Goal: Find contact information: Find contact information

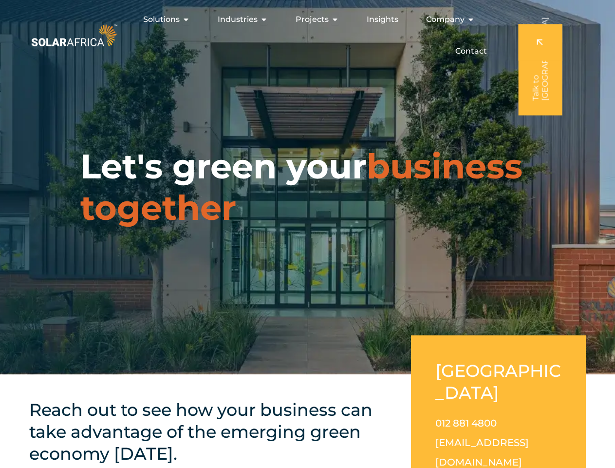
click at [307, 234] on div "Let's green your business together" at bounding box center [307, 187] width 615 height 374
click at [307, 35] on ul "Solutions Close Solutions Open Solutions Pick your solution Solar Energy Wheeli…" at bounding box center [307, 35] width 376 height 51
click at [168, 19] on span "Solutions" at bounding box center [161, 20] width 37 height 12
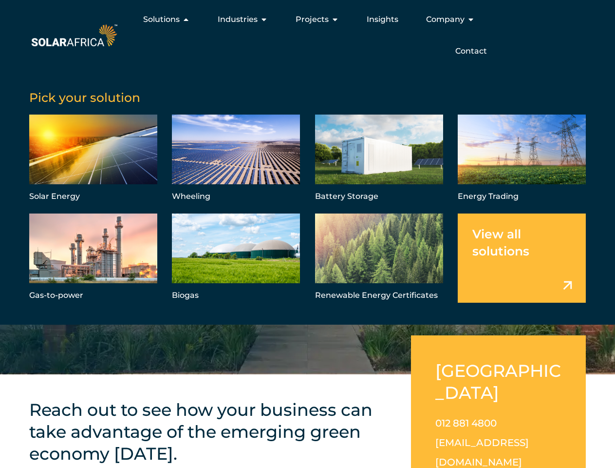
click at [168, 19] on span "Solutions" at bounding box center [161, 20] width 37 height 12
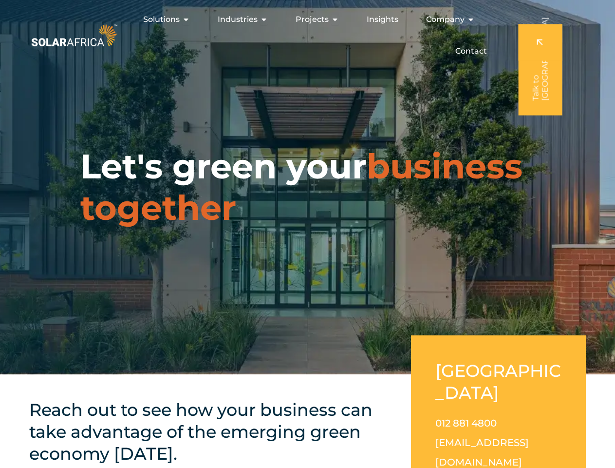
click at [244, 19] on span "Industries" at bounding box center [238, 20] width 40 height 12
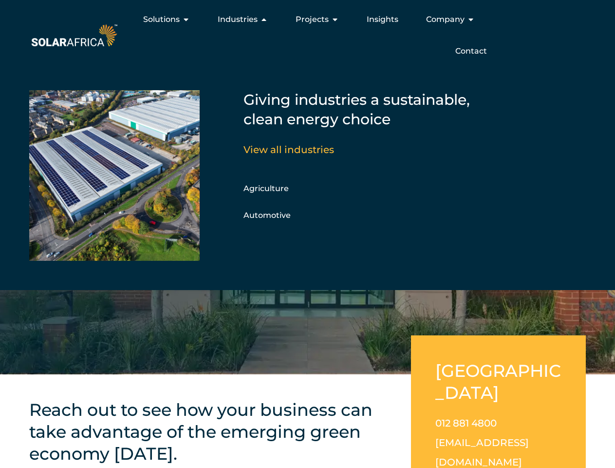
click at [244, 19] on span "Industries" at bounding box center [238, 20] width 40 height 12
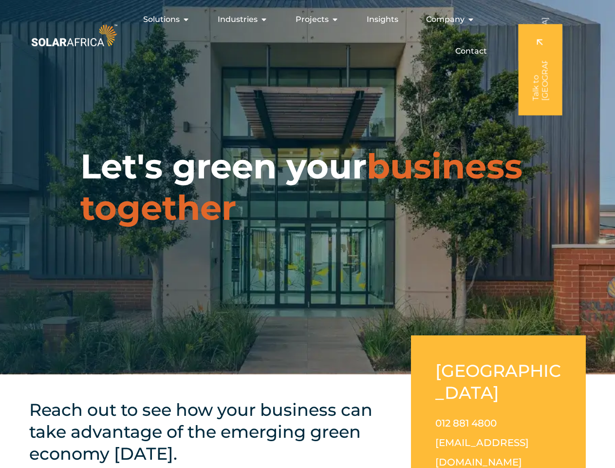
click at [318, 19] on span "Projects" at bounding box center [312, 20] width 33 height 12
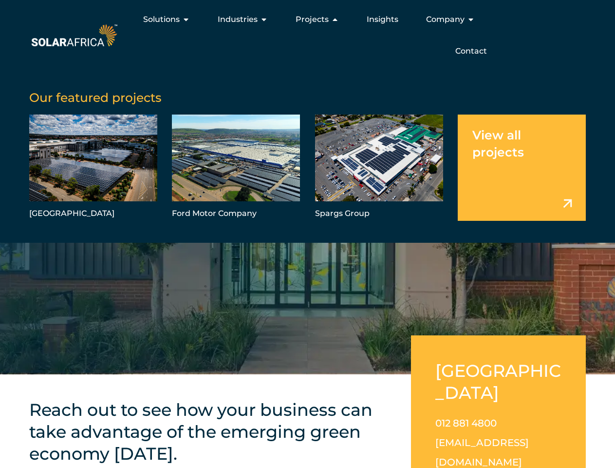
click at [318, 19] on span "Projects" at bounding box center [312, 20] width 33 height 12
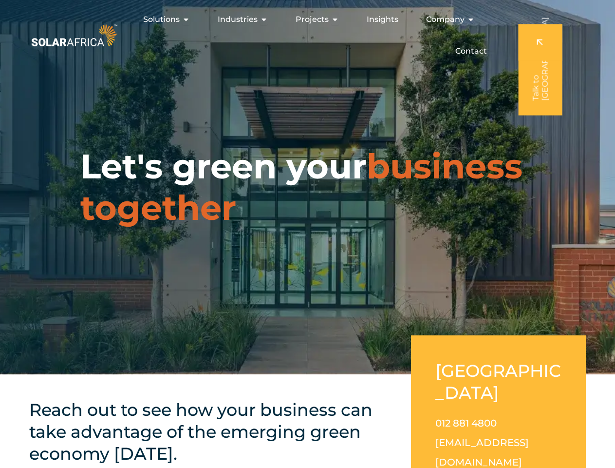
click at [450, 19] on span "Company" at bounding box center [445, 20] width 38 height 12
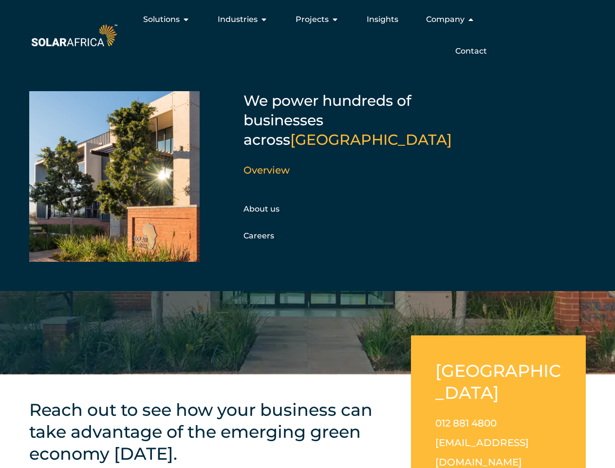
click at [450, 19] on span "Company" at bounding box center [445, 20] width 38 height 12
